Goal: Task Accomplishment & Management: Manage account settings

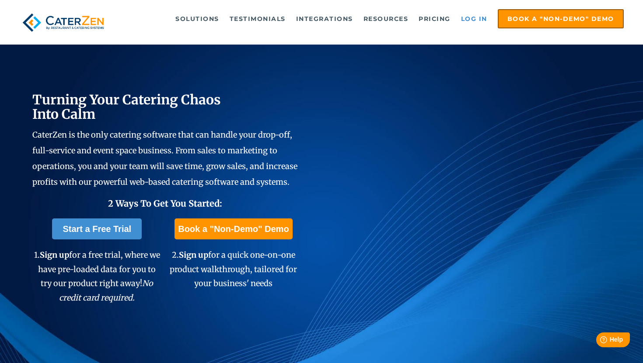
click at [484, 19] on link "Log in" at bounding box center [473, 18] width 35 height 17
click at [474, 22] on link "Log in" at bounding box center [473, 18] width 35 height 17
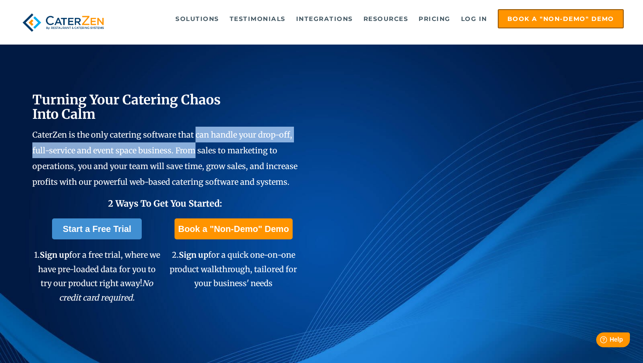
drag, startPoint x: 193, startPoint y: 134, endPoint x: 195, endPoint y: 153, distance: 18.9
click at [195, 153] on span "CaterZen is the only catering software that can handle your drop-off, full-serv…" at bounding box center [164, 158] width 265 height 57
drag, startPoint x: 195, startPoint y: 153, endPoint x: 152, endPoint y: 132, distance: 48.7
click at [152, 132] on span "CaterZen is the only catering software that can handle your drop-off, full-serv…" at bounding box center [164, 158] width 265 height 57
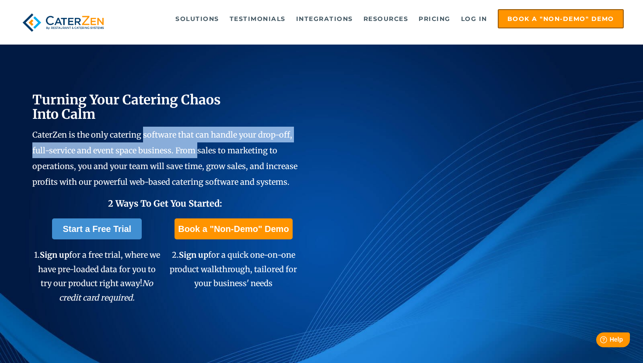
click at [152, 132] on span "CaterZen is the only catering software that can handle your drop-off, full-serv…" at bounding box center [164, 158] width 265 height 57
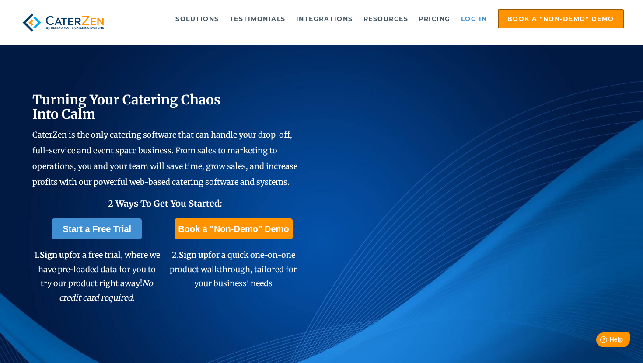
click at [469, 19] on link "Log in" at bounding box center [473, 18] width 35 height 17
